Goal: Task Accomplishment & Management: Use online tool/utility

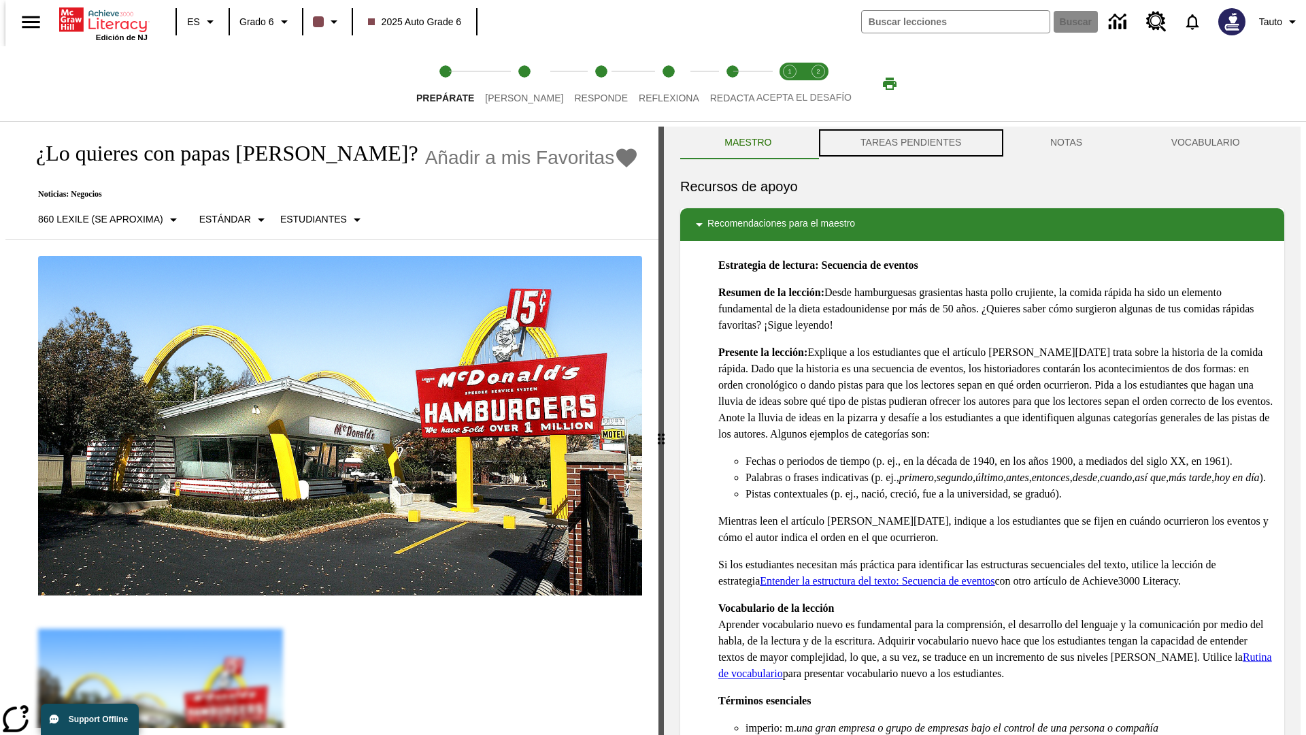
click at [909, 143] on button "TAREAS PENDIENTES" at bounding box center [911, 143] width 190 height 33
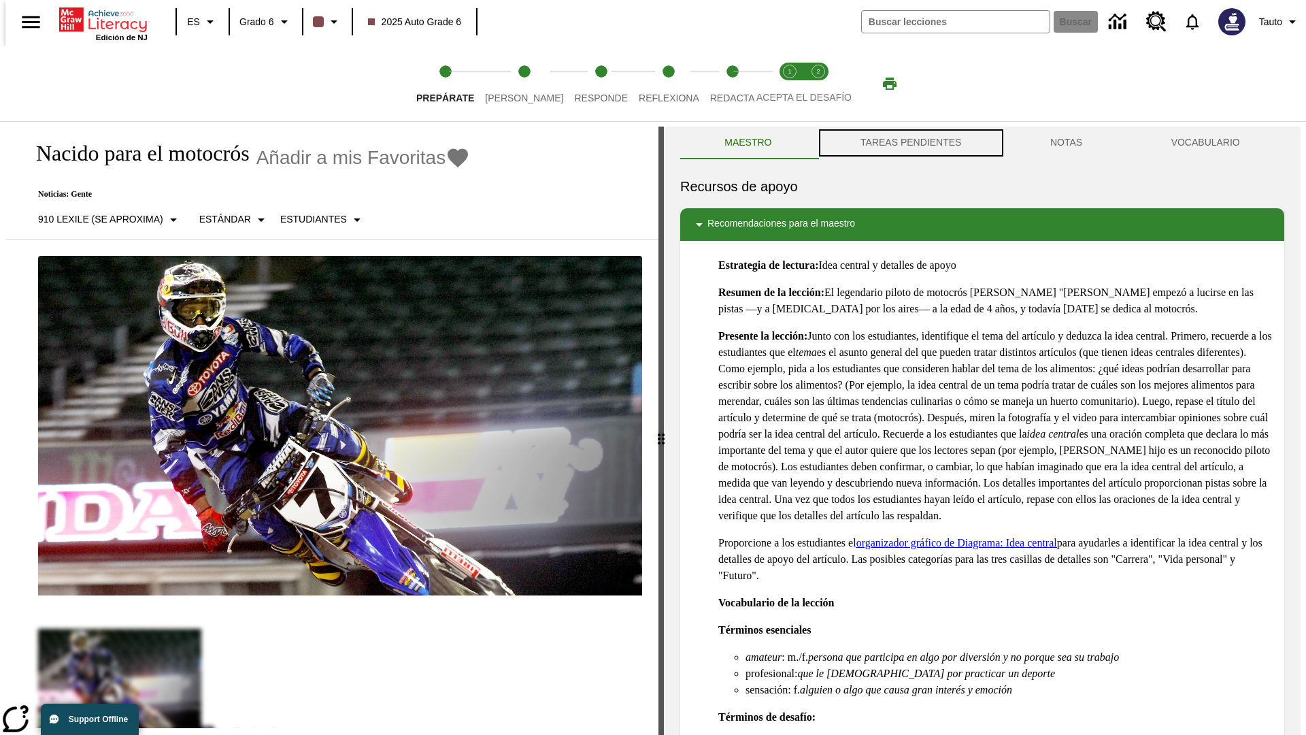
click at [909, 143] on button "TAREAS PENDIENTES" at bounding box center [911, 143] width 190 height 33
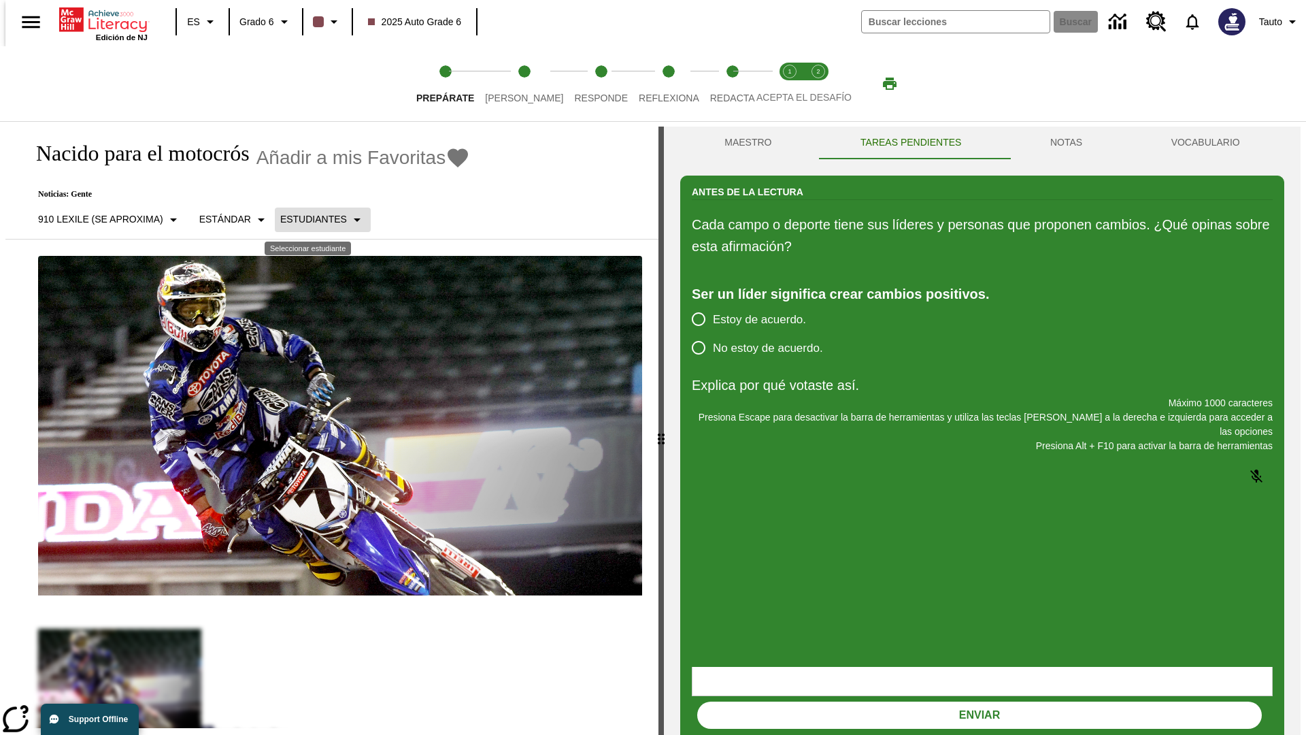
click at [312, 219] on p "Estudiantes" at bounding box center [313, 219] width 67 height 14
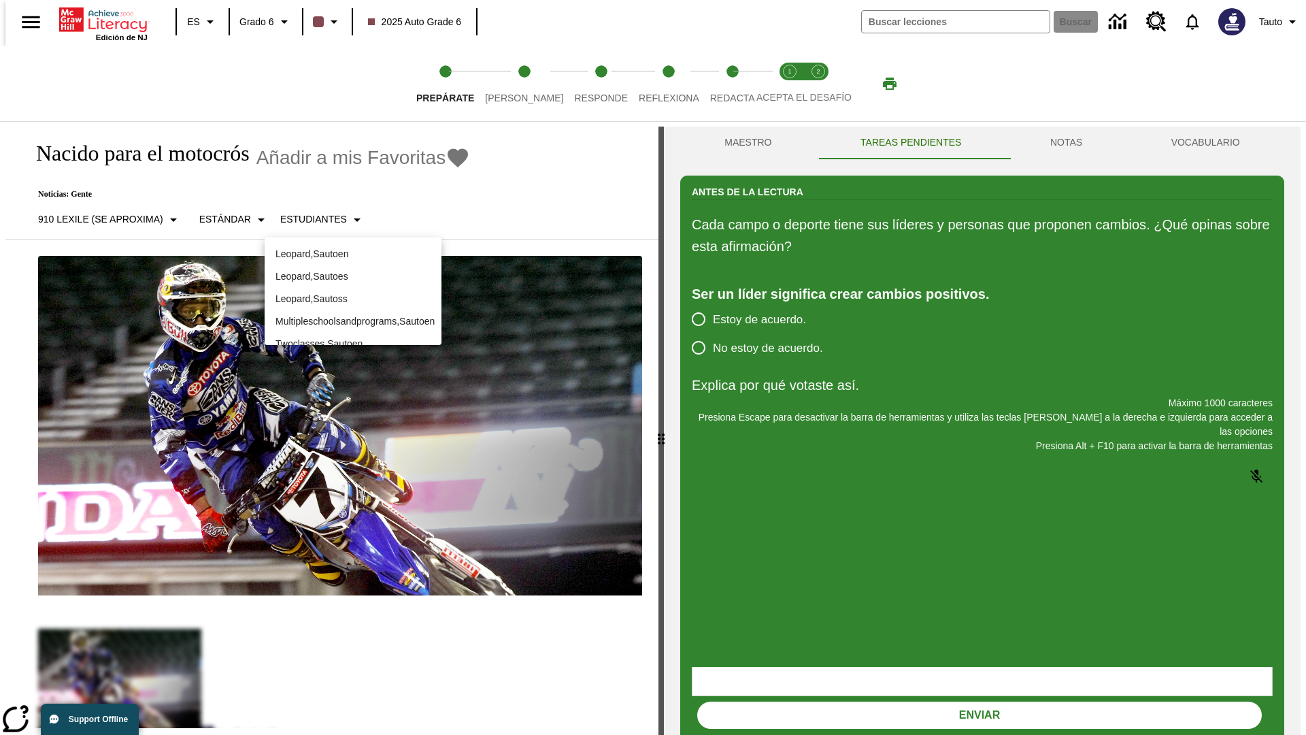
click at [353, 276] on p "Leopard , Sautoes" at bounding box center [352, 276] width 155 height 14
